Goal: Navigation & Orientation: Understand site structure

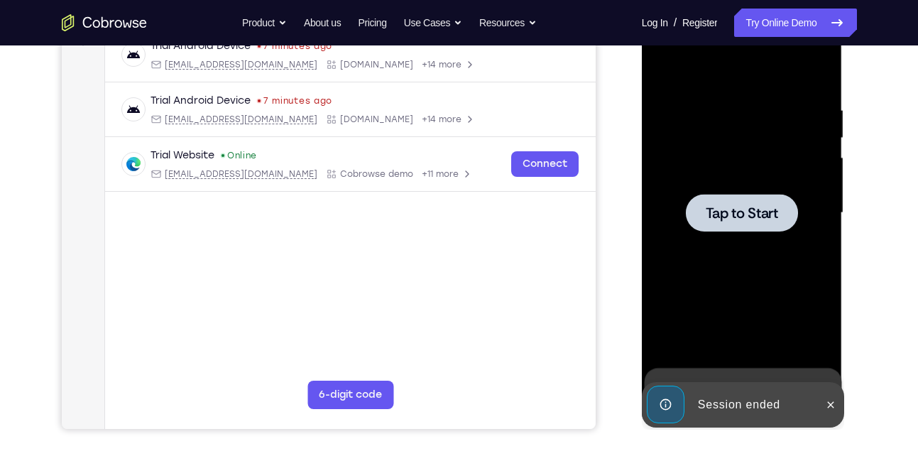
click at [748, 224] on div at bounding box center [742, 213] width 112 height 38
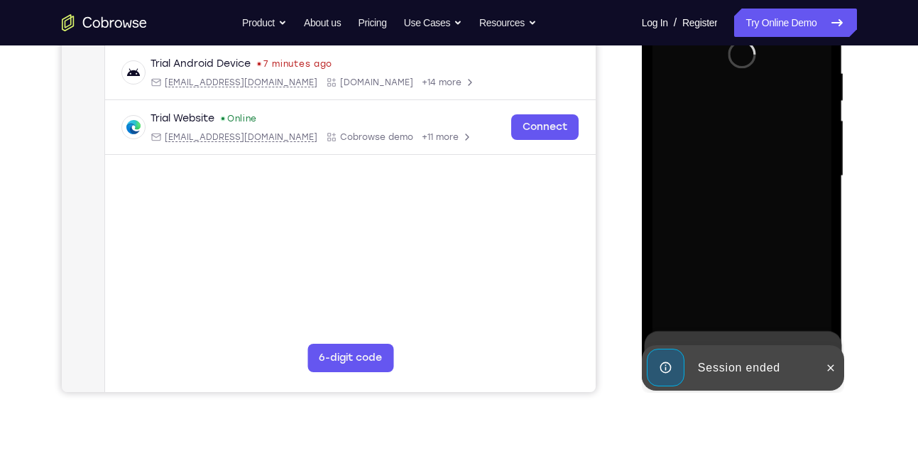
scroll to position [269, 0]
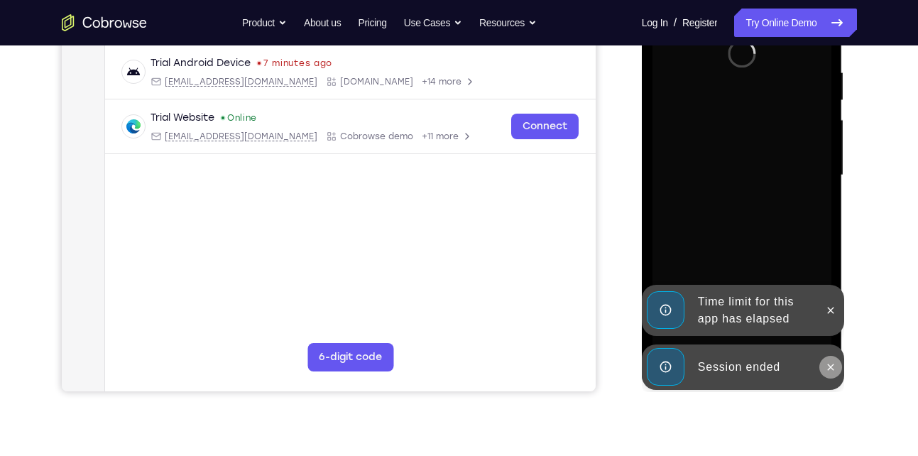
click at [834, 370] on icon at bounding box center [830, 366] width 11 height 11
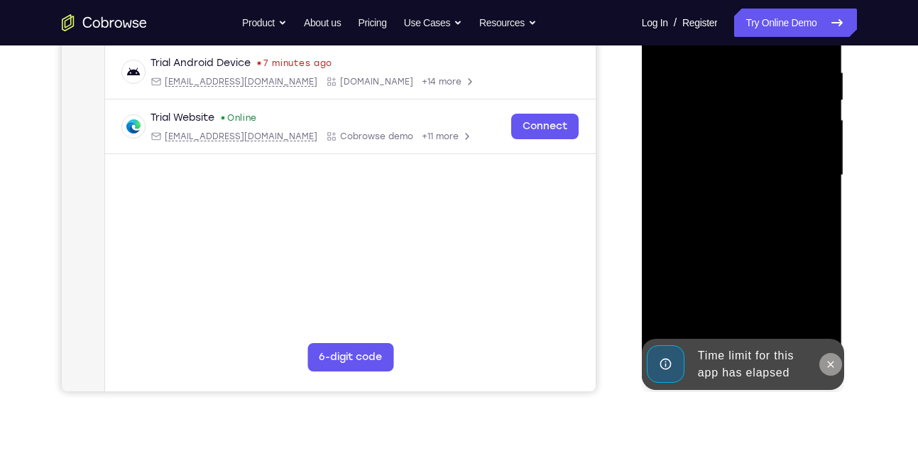
click at [829, 368] on icon at bounding box center [830, 364] width 11 height 11
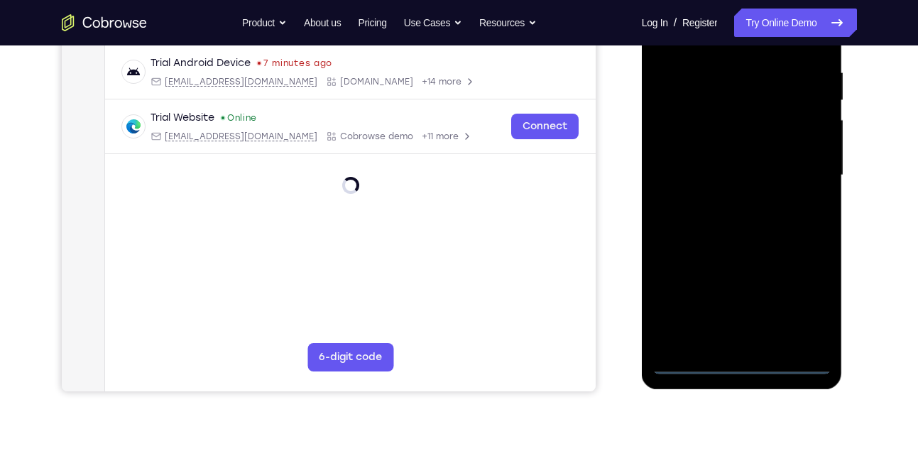
click at [736, 362] on div at bounding box center [742, 176] width 179 height 398
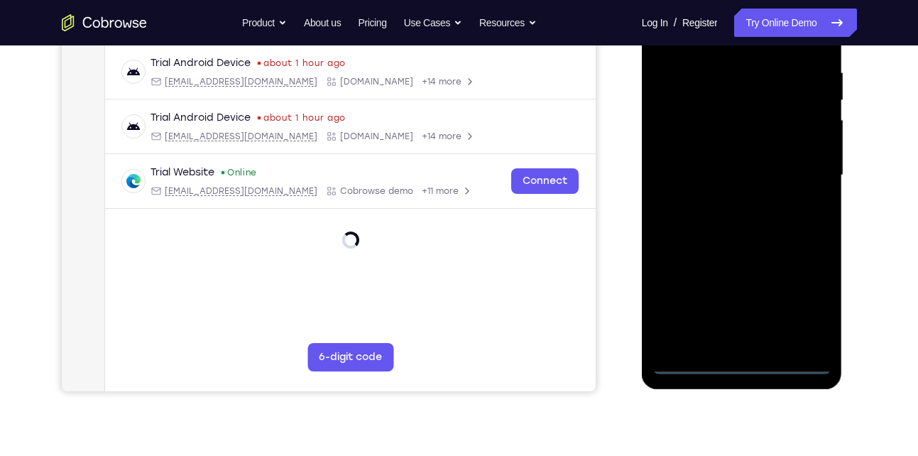
click at [815, 299] on div at bounding box center [742, 176] width 179 height 398
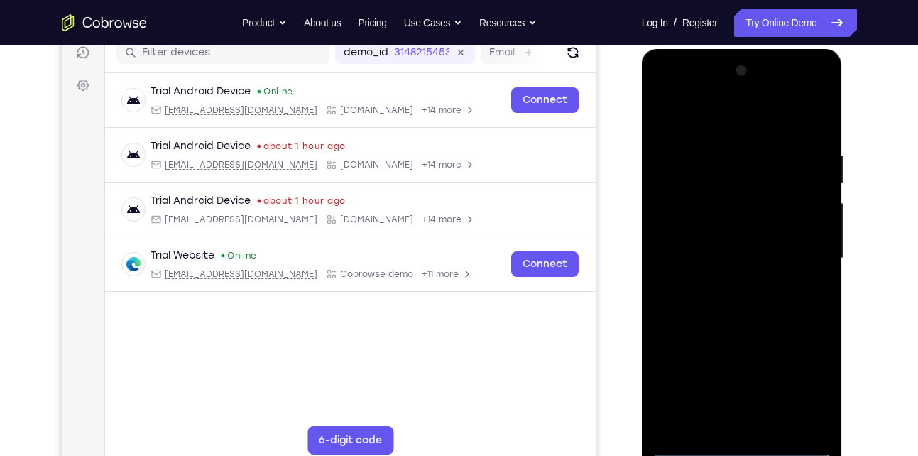
scroll to position [229, 0]
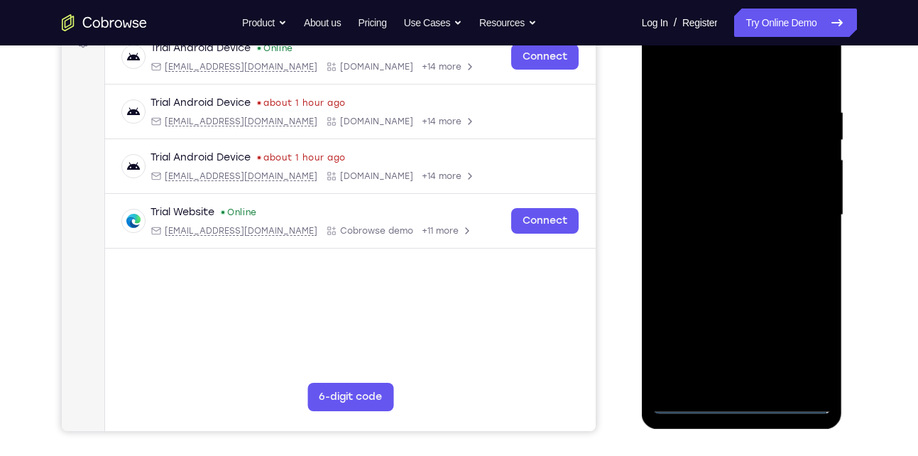
click at [803, 334] on div at bounding box center [742, 215] width 179 height 398
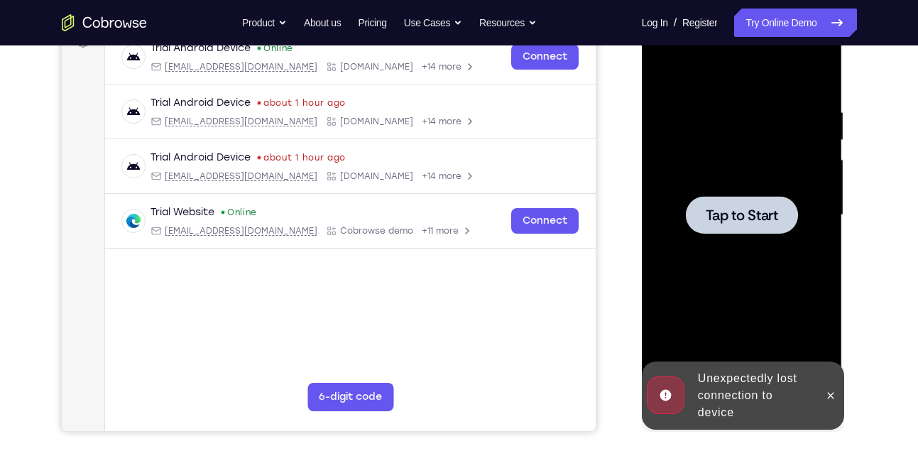
click at [733, 202] on div at bounding box center [742, 215] width 112 height 38
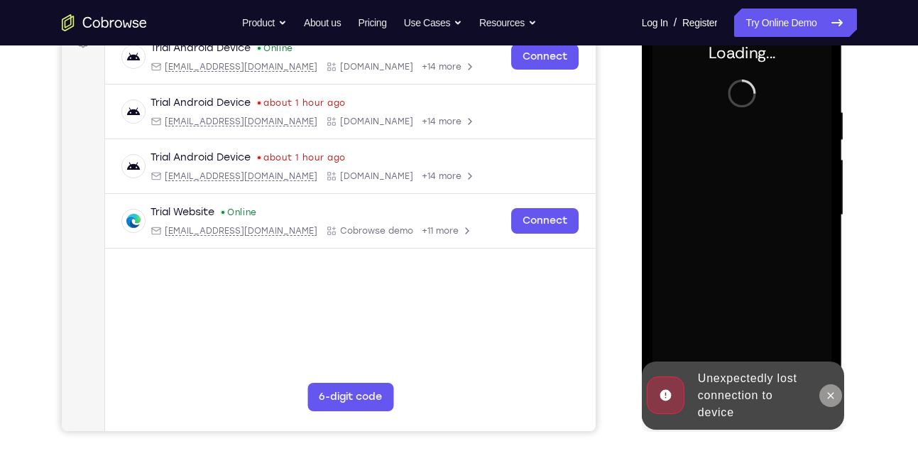
click at [834, 392] on icon at bounding box center [830, 395] width 11 height 11
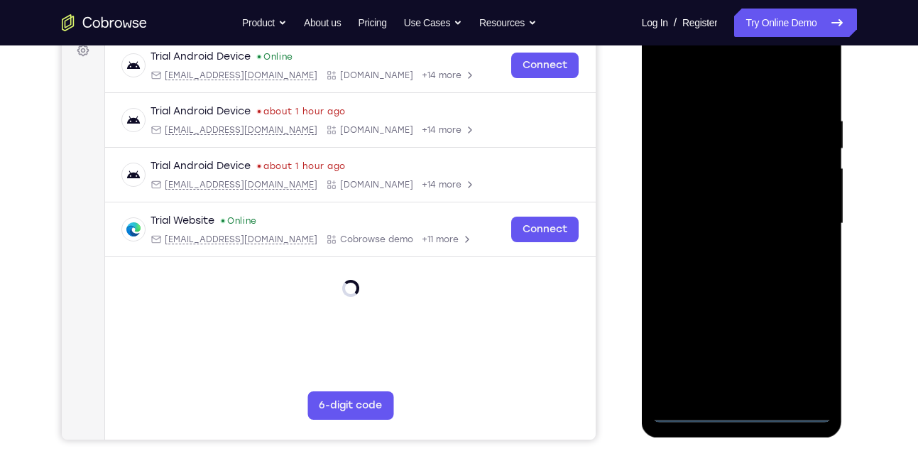
scroll to position [255, 0]
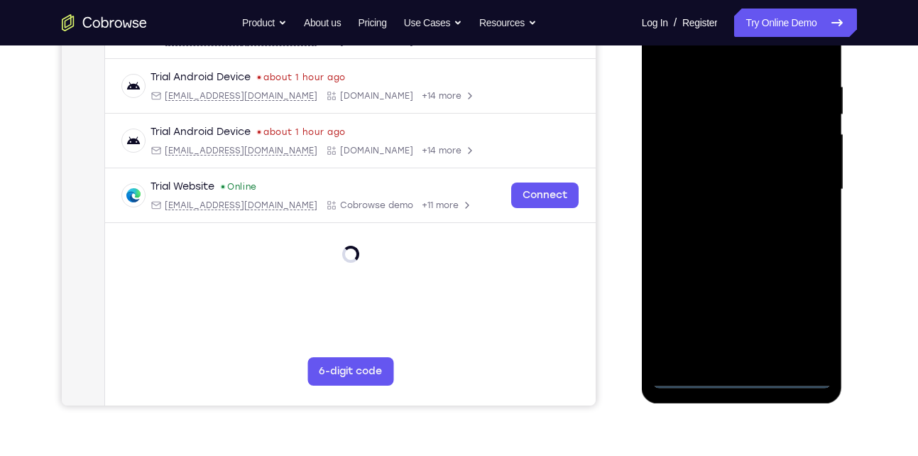
click at [739, 379] on div at bounding box center [742, 190] width 179 height 398
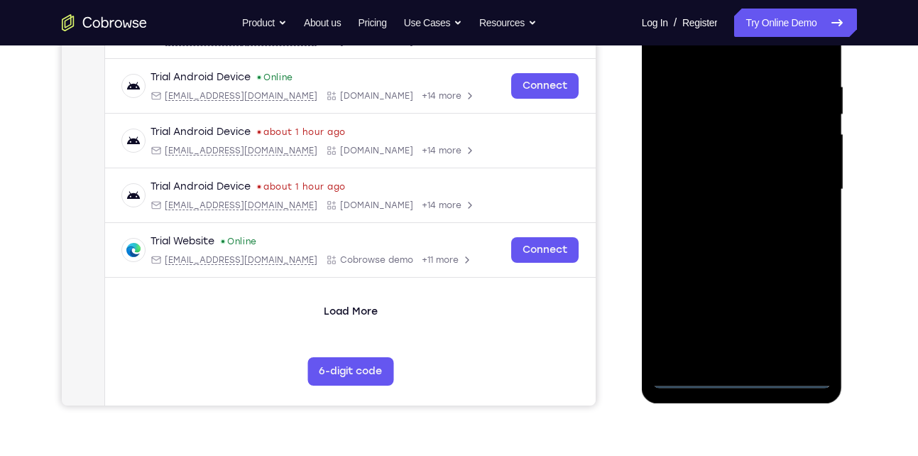
click at [801, 325] on div at bounding box center [742, 190] width 179 height 398
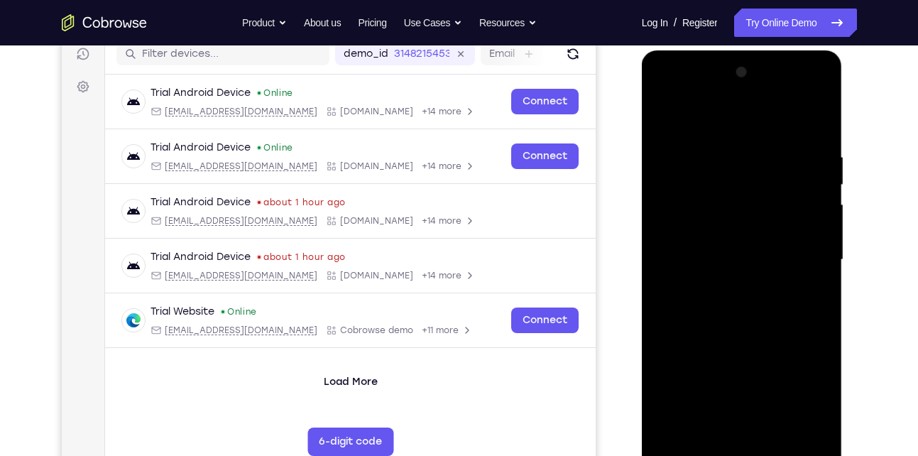
scroll to position [184, 0]
click at [745, 118] on div at bounding box center [742, 261] width 179 height 398
click at [805, 256] on div at bounding box center [742, 261] width 179 height 398
click at [728, 289] on div at bounding box center [742, 261] width 179 height 398
click at [724, 246] on div at bounding box center [742, 261] width 179 height 398
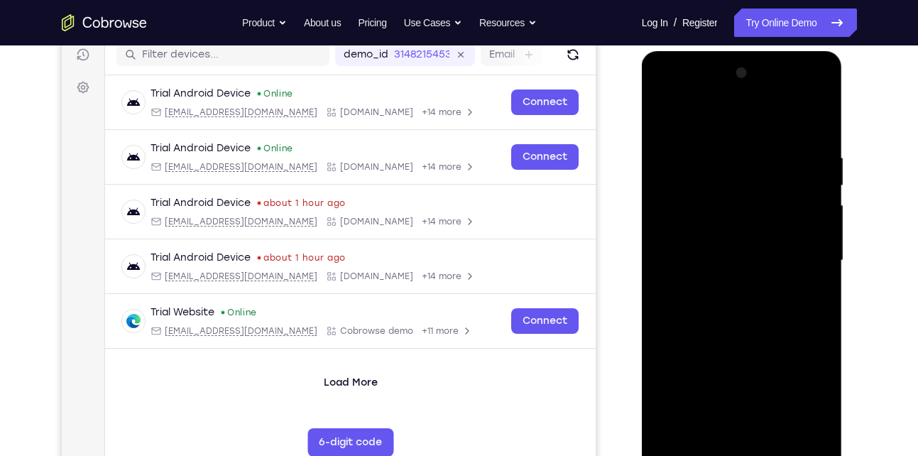
click at [731, 234] on div at bounding box center [742, 261] width 179 height 398
